Goal: Task Accomplishment & Management: Use online tool/utility

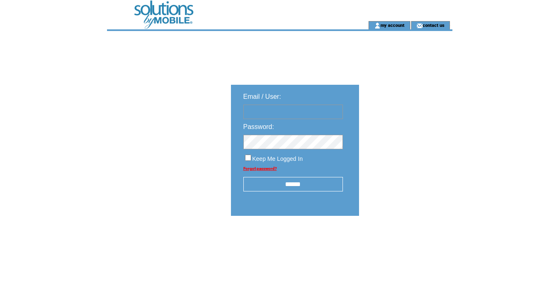
type input "**********"
click at [301, 188] on input "******" at bounding box center [292, 184] width 99 height 14
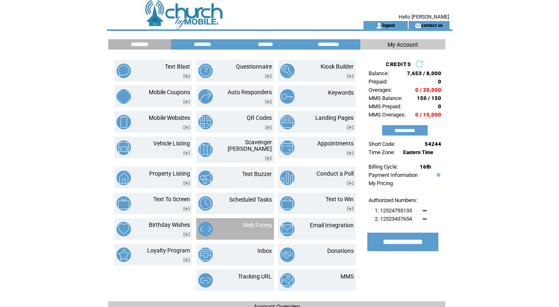
click at [244, 228] on div at bounding box center [257, 229] width 29 height 3
